Goal: Task Accomplishment & Management: Manage account settings

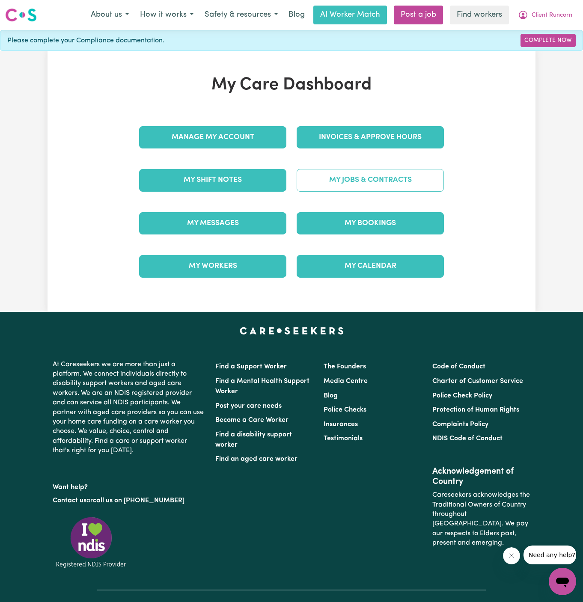
click at [382, 174] on link "My Jobs & Contracts" at bounding box center [369, 180] width 147 height 22
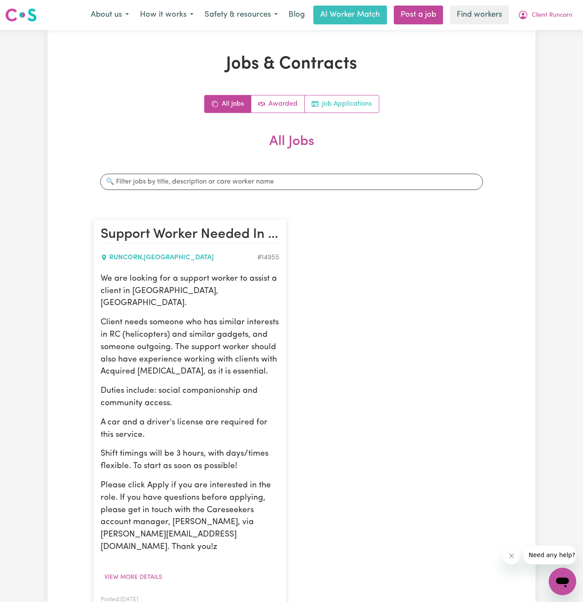
click at [349, 104] on link "Job Applications" at bounding box center [342, 103] width 74 height 17
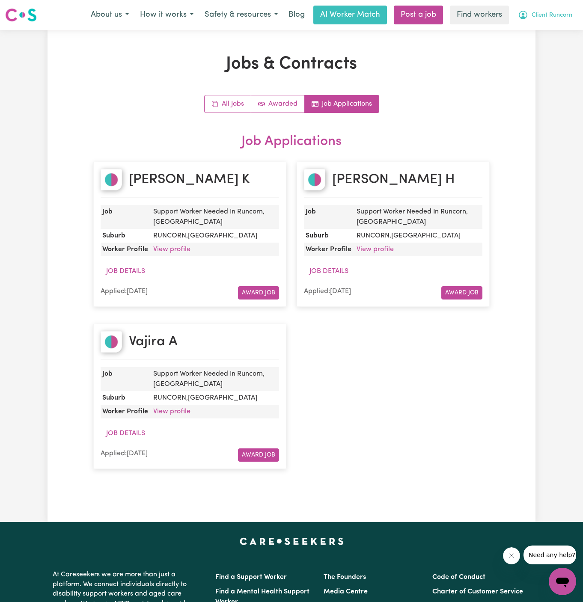
click at [563, 14] on span "Client Runcorn" at bounding box center [551, 15] width 41 height 9
click at [555, 32] on link "My Dashboard" at bounding box center [544, 33] width 68 height 16
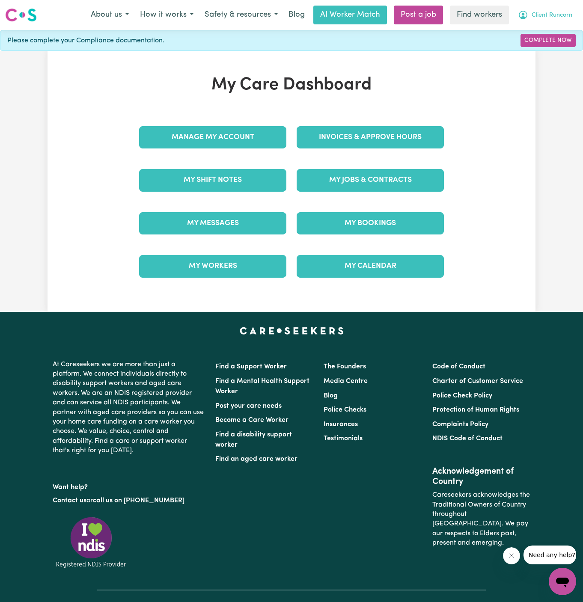
click at [561, 13] on span "Client Runcorn" at bounding box center [551, 15] width 41 height 9
click at [561, 42] on link "Logout" at bounding box center [544, 49] width 68 height 16
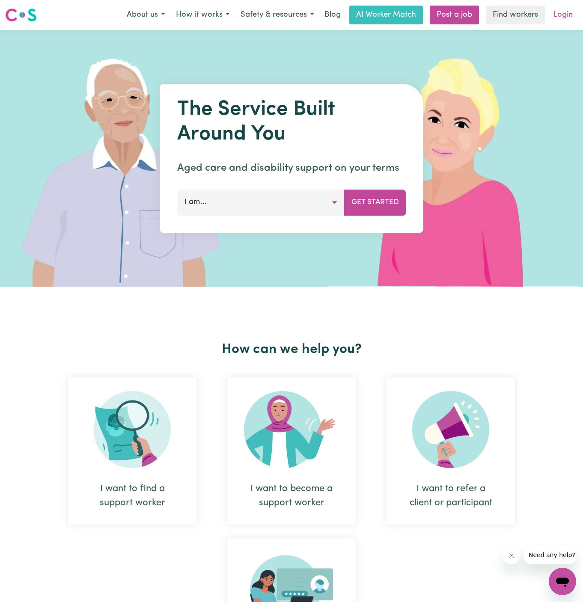
click at [561, 12] on link "Login" at bounding box center [563, 15] width 30 height 19
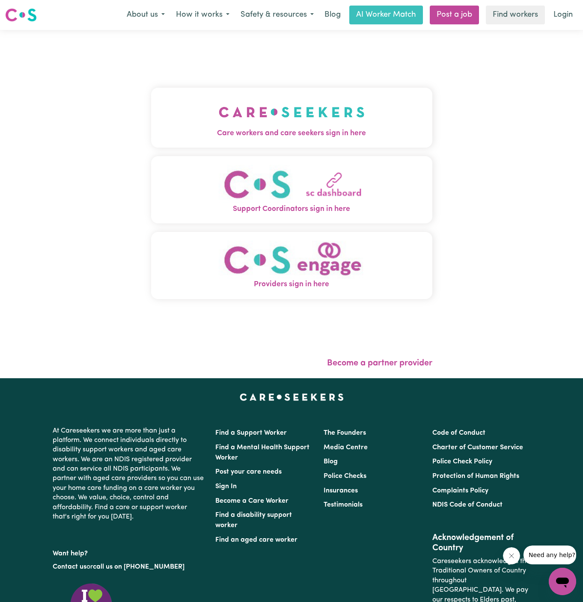
click at [223, 124] on img "Care workers and care seekers sign in here" at bounding box center [292, 112] width 146 height 32
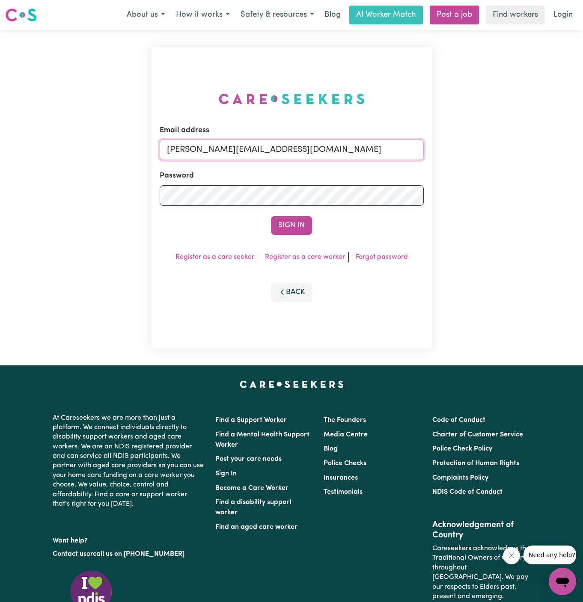
click at [332, 147] on input "[PERSON_NAME][EMAIL_ADDRESS][DOMAIN_NAME]" at bounding box center [292, 149] width 264 height 21
drag, startPoint x: 211, startPoint y: 145, endPoint x: 552, endPoint y: 180, distance: 342.8
click at [552, 180] on div "Email address [EMAIL_ADDRESS][DOMAIN_NAME] Password Sign In Register as a care …" at bounding box center [291, 197] width 583 height 335
type input "[EMAIL_ADDRESS][DOMAIN_NAME]"
click at [271, 216] on button "Sign In" at bounding box center [291, 225] width 41 height 19
